Goal: Task Accomplishment & Management: Use online tool/utility

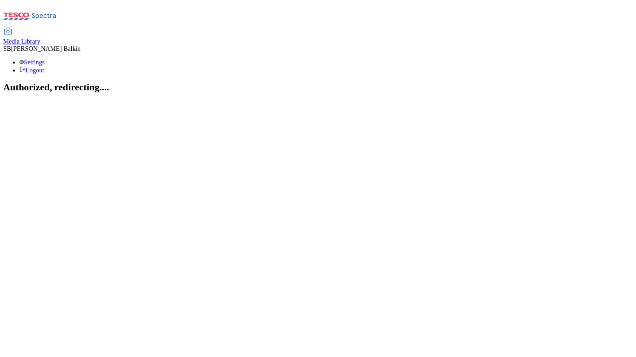
click at [40, 38] on span "Media Library" at bounding box center [21, 41] width 37 height 7
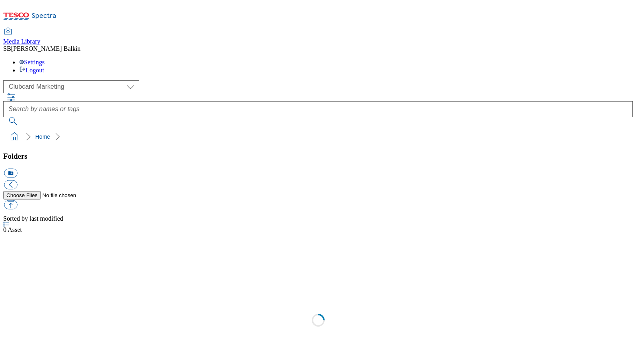
scroll to position [0, 0]
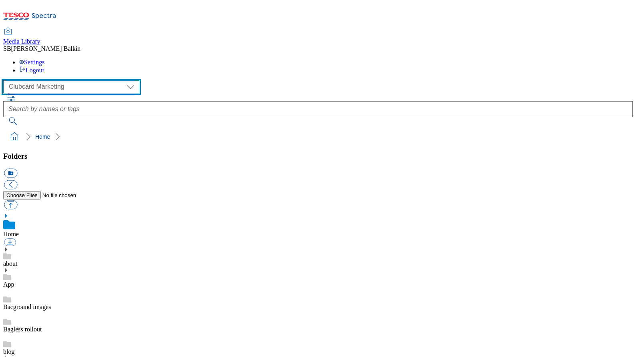
click at [70, 80] on select "Clubcard Marketing Dotcom UK FnF Stores GHS Marketing UK GHS Product UK GHS ROI…" at bounding box center [71, 86] width 136 height 13
select select "flare-ghs-mktg"
click at [6, 80] on select "Clubcard Marketing Dotcom UK FnF Stores GHS Marketing UK GHS Product UK GHS ROI…" at bounding box center [71, 86] width 136 height 13
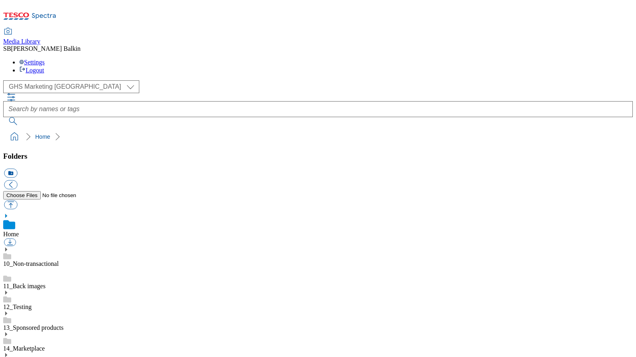
click at [7, 353] on use at bounding box center [6, 355] width 2 height 4
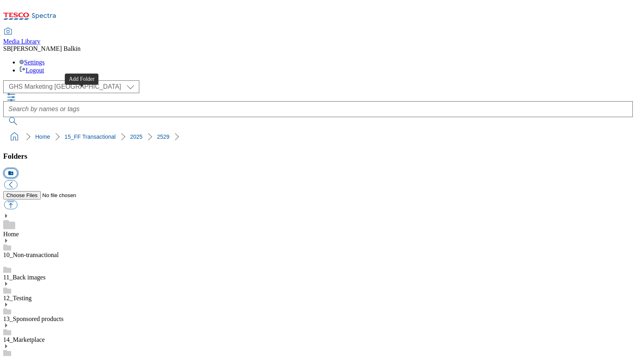
click at [17, 169] on button "icon_new_folder" at bounding box center [10, 173] width 13 height 9
type input "Changeover"
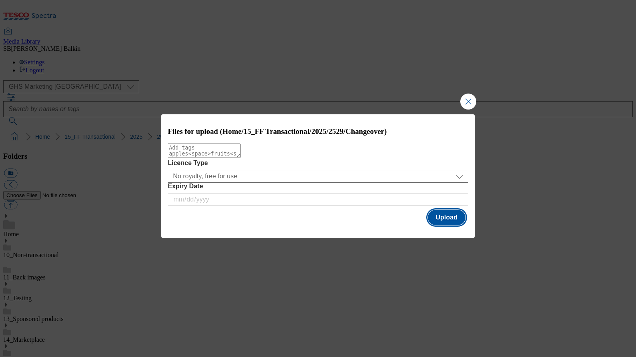
click at [448, 219] on button "Upload" at bounding box center [447, 217] width 38 height 15
click at [449, 219] on button "Upload" at bounding box center [447, 217] width 38 height 15
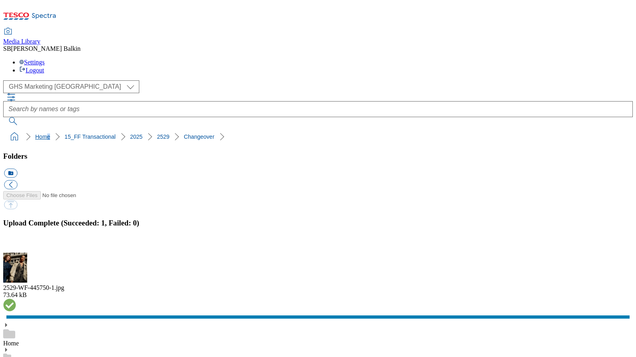
drag, startPoint x: 5, startPoint y: 80, endPoint x: 15, endPoint y: 77, distance: 10.3
click at [15, 129] on ol "Home 15_FF Transactional 2025 2529 Changeover" at bounding box center [320, 136] width 625 height 15
drag, startPoint x: 5, startPoint y: 77, endPoint x: 173, endPoint y: 78, distance: 168.5
click at [173, 129] on ol "Home 15_FF Transactional 2025 2529 Changeover" at bounding box center [320, 136] width 625 height 15
drag, startPoint x: 8, startPoint y: 78, endPoint x: 56, endPoint y: 77, distance: 48.0
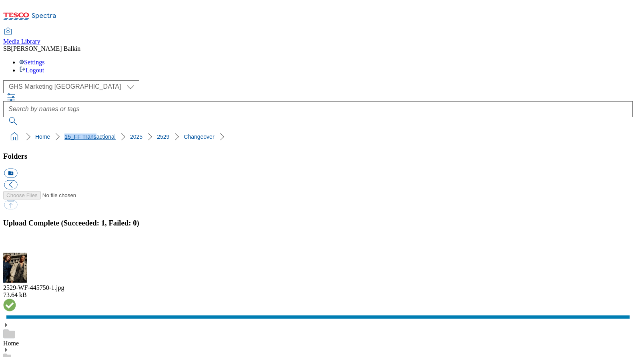
click at [64, 129] on ol "Home 15_FF Transactional 2025 2529 Changeover" at bounding box center [320, 136] width 625 height 15
drag, startPoint x: 6, startPoint y: 71, endPoint x: 191, endPoint y: 80, distance: 185.6
click at [191, 129] on nav "Home 15_FF Transactional 2025 2529 Changeover" at bounding box center [318, 136] width 630 height 15
copy ol "Home 15_FF Transactional 2025 2529 Changeover"
